Goal: Transaction & Acquisition: Purchase product/service

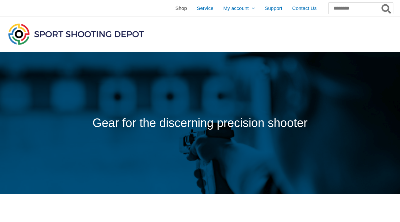
click at [173, 11] on link "Shop" at bounding box center [180, 8] width 21 height 17
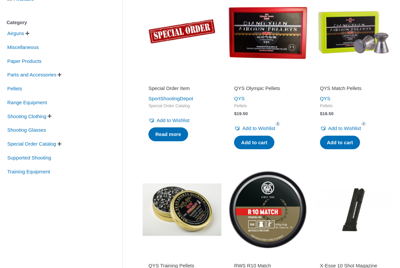
scroll to position [148, 0]
click at [57, 78] on span "Parts and Accessories" at bounding box center [32, 74] width 50 height 11
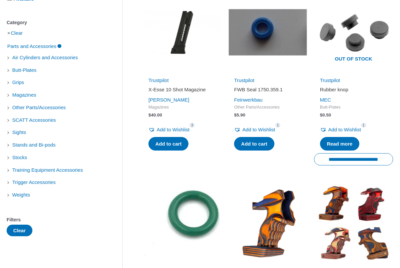
click at [75, 76] on li "Butt-Plates" at bounding box center [55, 69] width 96 height 11
click at [24, 135] on span "Sights" at bounding box center [19, 132] width 15 height 11
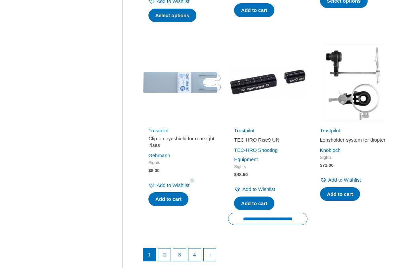
scroll to position [841, 0]
click at [166, 222] on link "2" at bounding box center [164, 254] width 13 height 13
